Goal: Transaction & Acquisition: Subscribe to service/newsletter

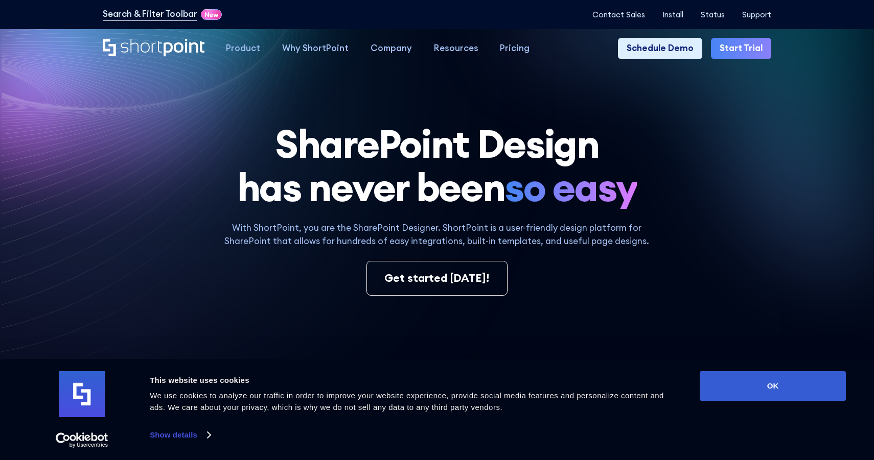
click at [746, 41] on link "Start Trial" at bounding box center [741, 49] width 60 height 22
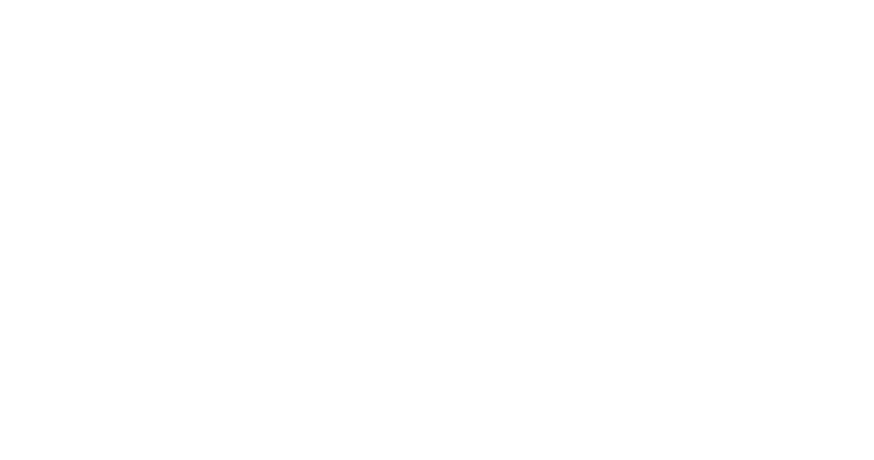
select select "+971"
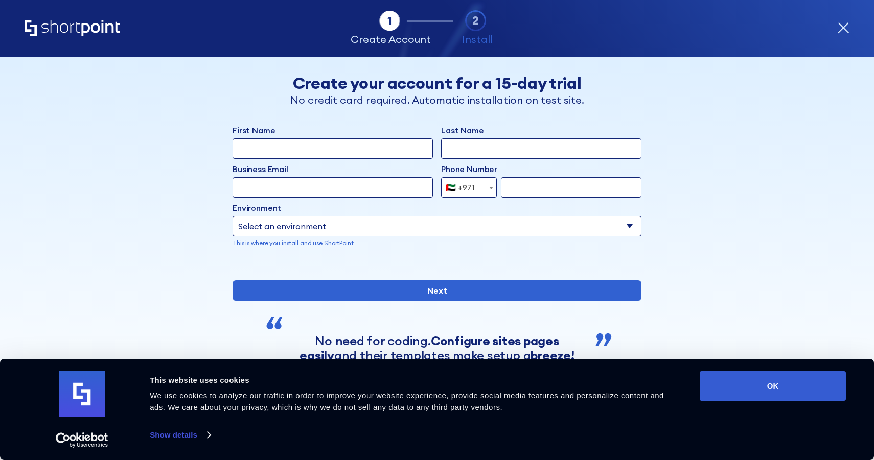
click at [390, 139] on input "First Name" at bounding box center [332, 148] width 200 height 20
type input "Anas"
type input "Nakawa"
type input "anas+123@shortpoint.com"
click at [533, 187] on input "form" at bounding box center [571, 187] width 140 height 20
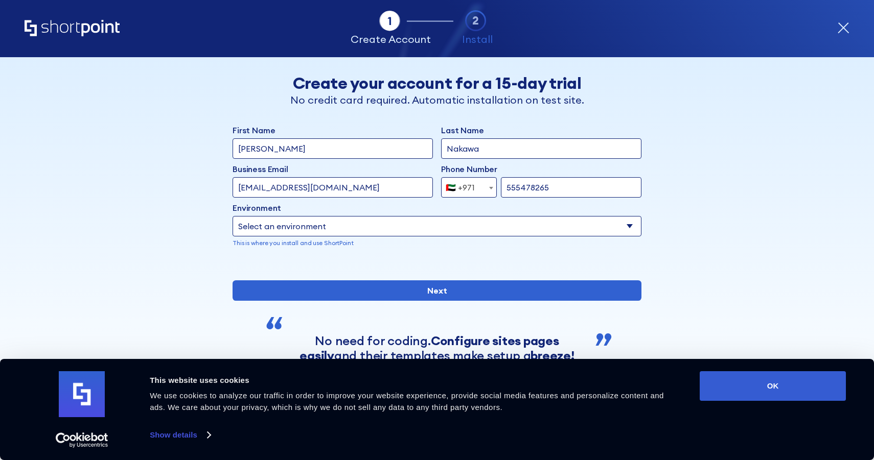
type input "555478265"
click at [385, 231] on select "Select an environment Microsoft 365 SharePoint Online SharePoint 2019 (On-Premi…" at bounding box center [436, 226] width 409 height 20
select select "SharePoint Online"
click at [232, 216] on select "Select an environment Microsoft 365 SharePoint Online SharePoint 2019 (On-Premi…" at bounding box center [436, 226] width 409 height 20
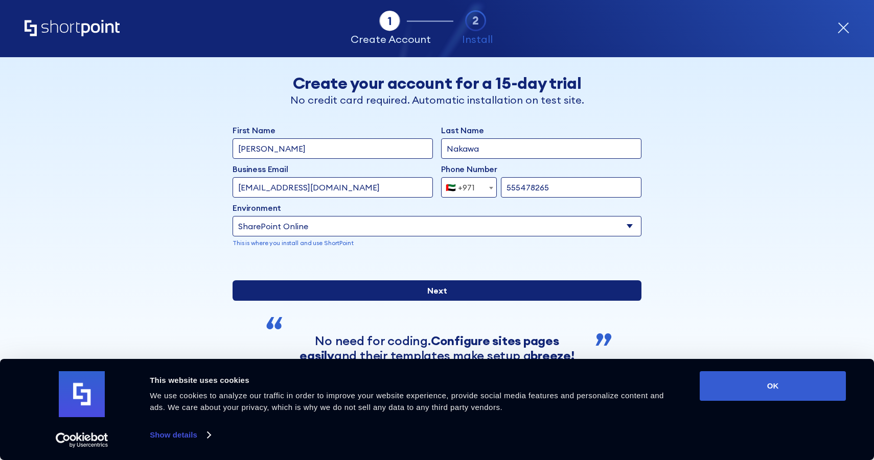
click at [353, 301] on input "Next" at bounding box center [436, 290] width 409 height 20
